Goal: Information Seeking & Learning: Learn about a topic

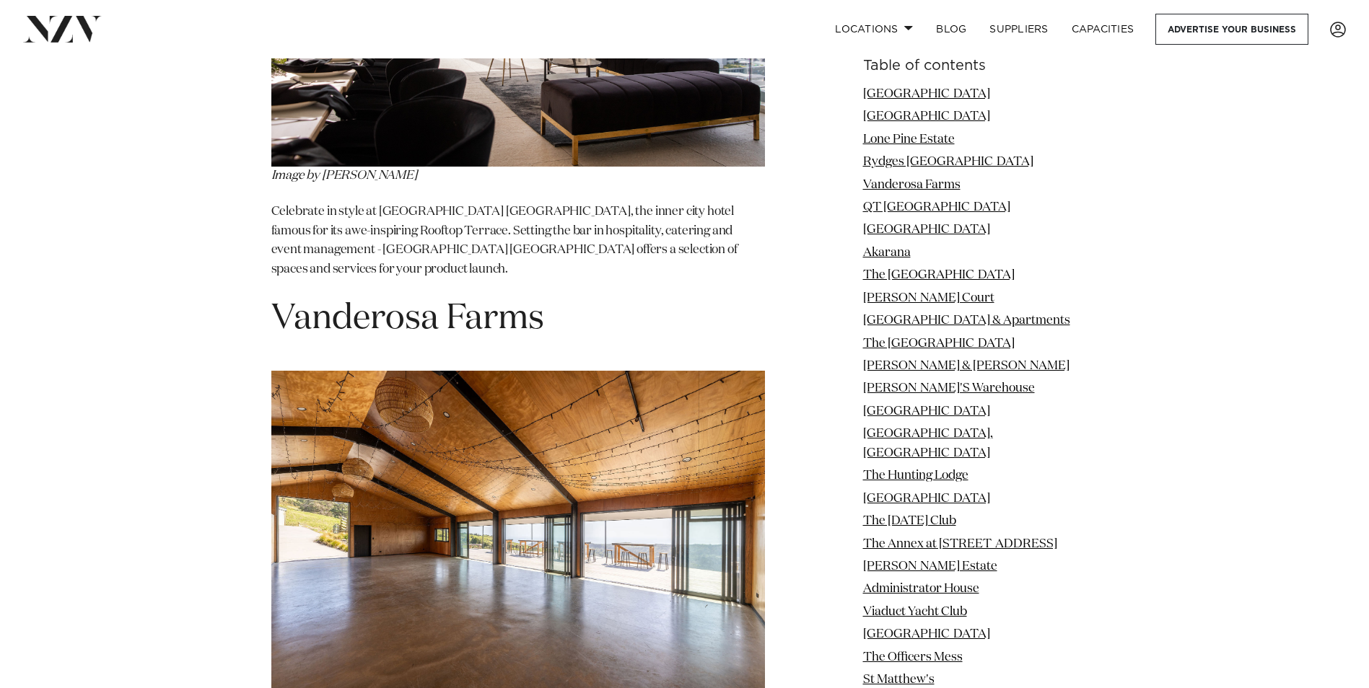
scroll to position [3752, 0]
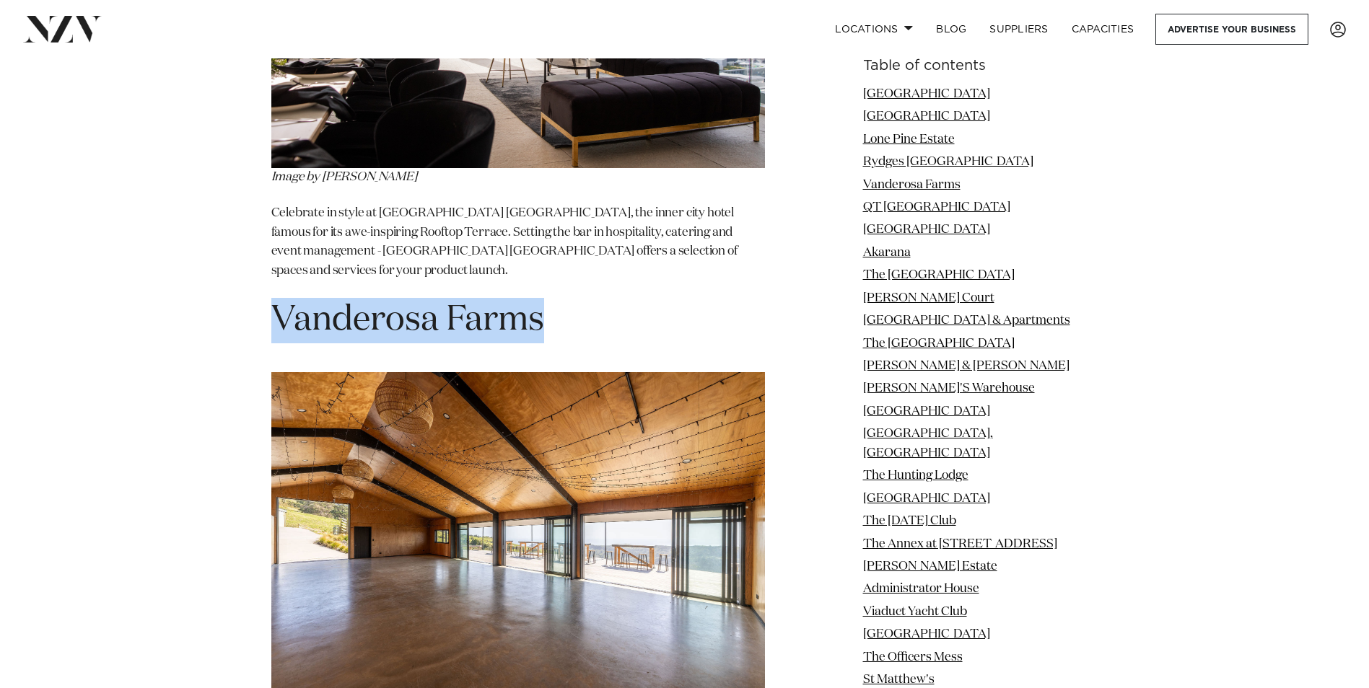
drag, startPoint x: 557, startPoint y: 196, endPoint x: 242, endPoint y: 193, distance: 315.4
copy h1 "Vanderosa Farms"
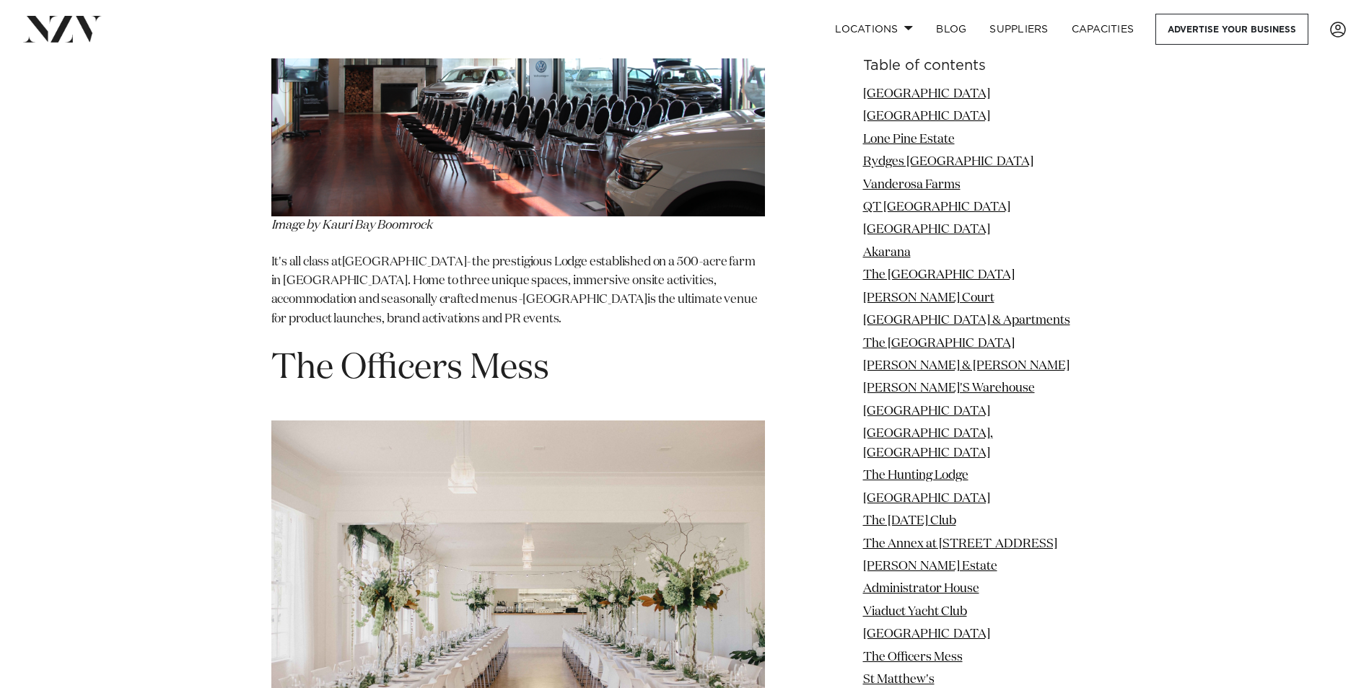
scroll to position [14721, 0]
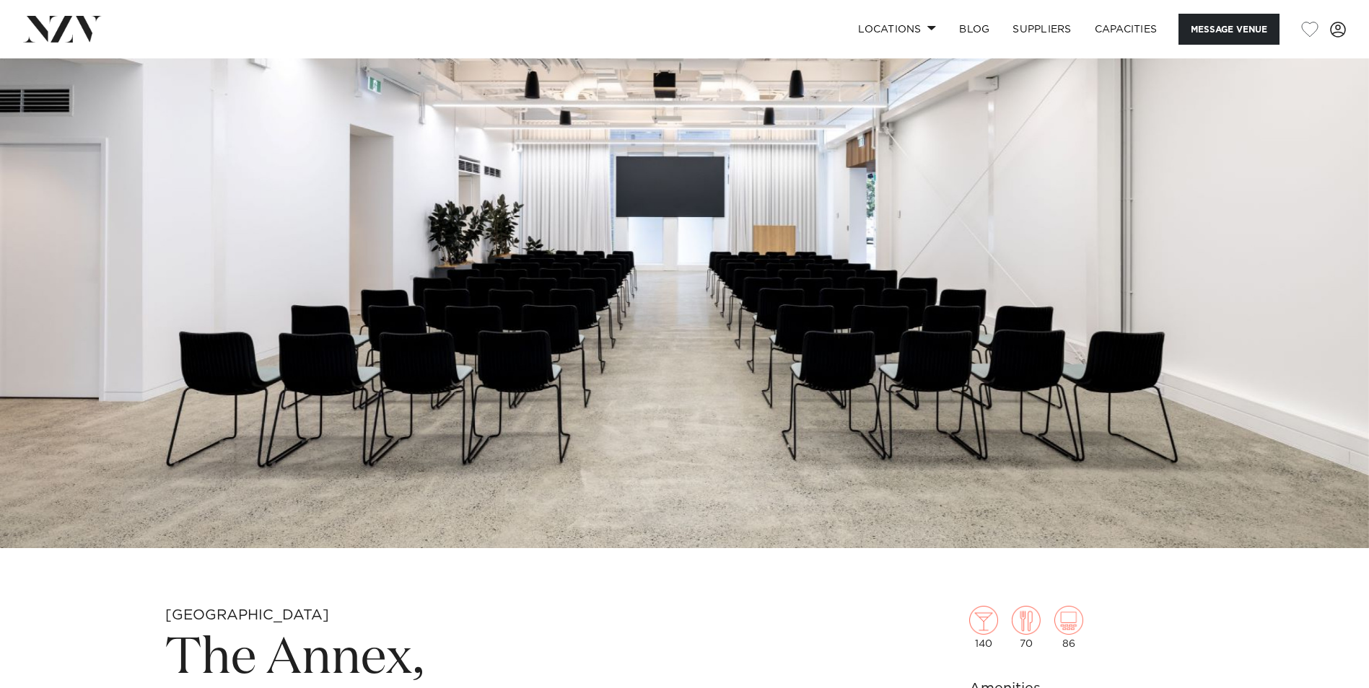
scroll to position [289, 0]
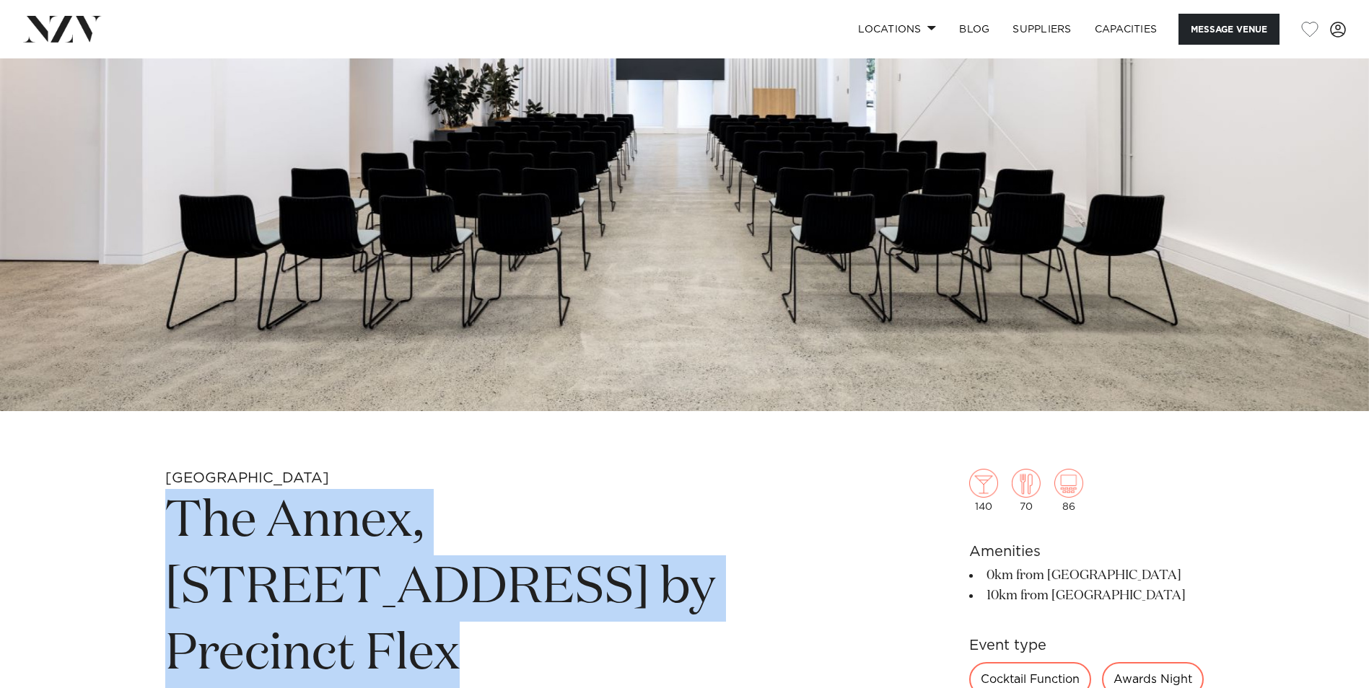
drag, startPoint x: 174, startPoint y: 517, endPoint x: 543, endPoint y: 608, distance: 380.3
click at [543, 608] on h1 "The Annex, 10 Madden Street by Precinct Flex" at bounding box center [515, 588] width 701 height 199
copy h1 "The Annex, 10 Madden Street by Precinct Flex"
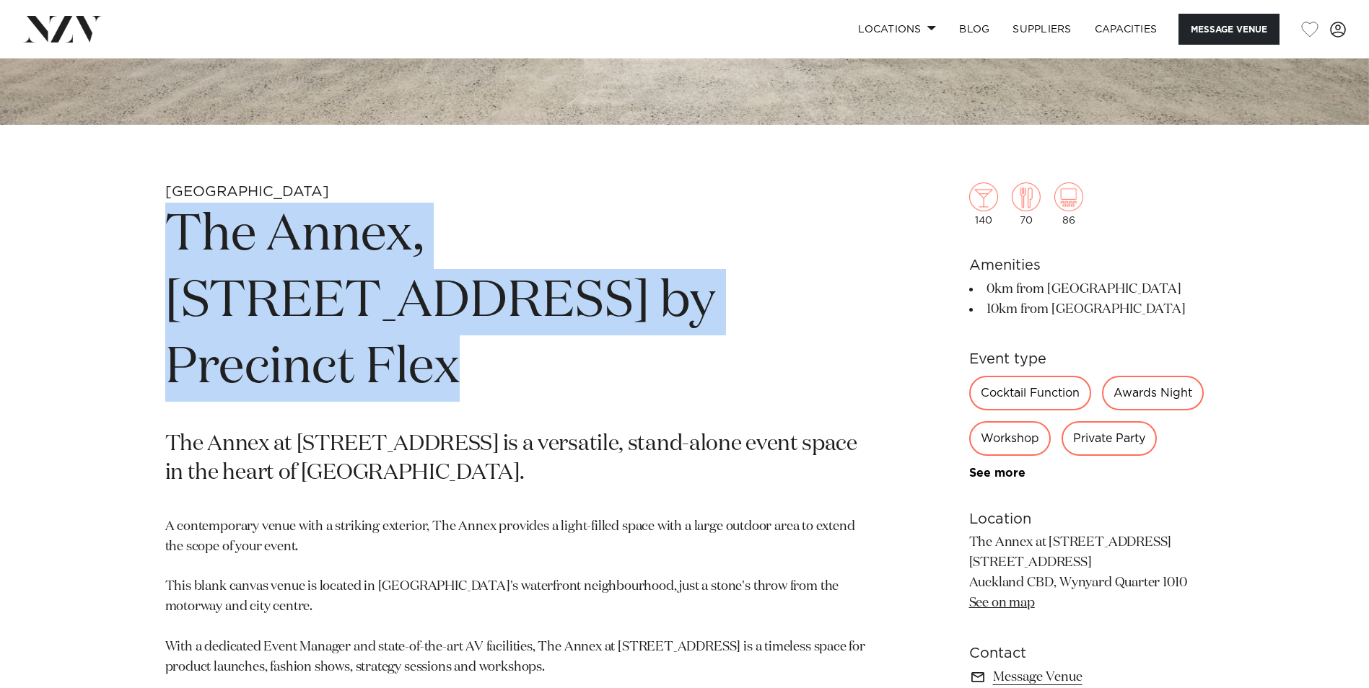
scroll to position [794, 0]
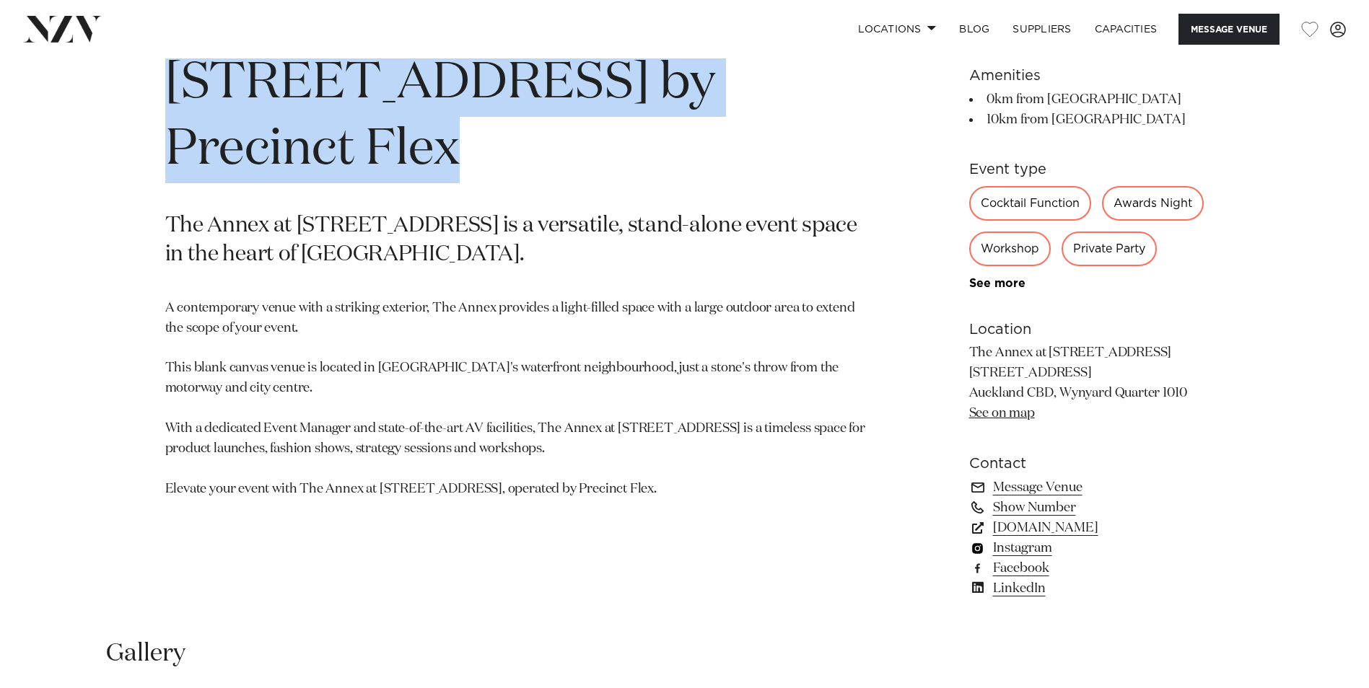
click at [1043, 559] on link "Instagram" at bounding box center [1086, 548] width 235 height 20
